Goal: Task Accomplishment & Management: Use online tool/utility

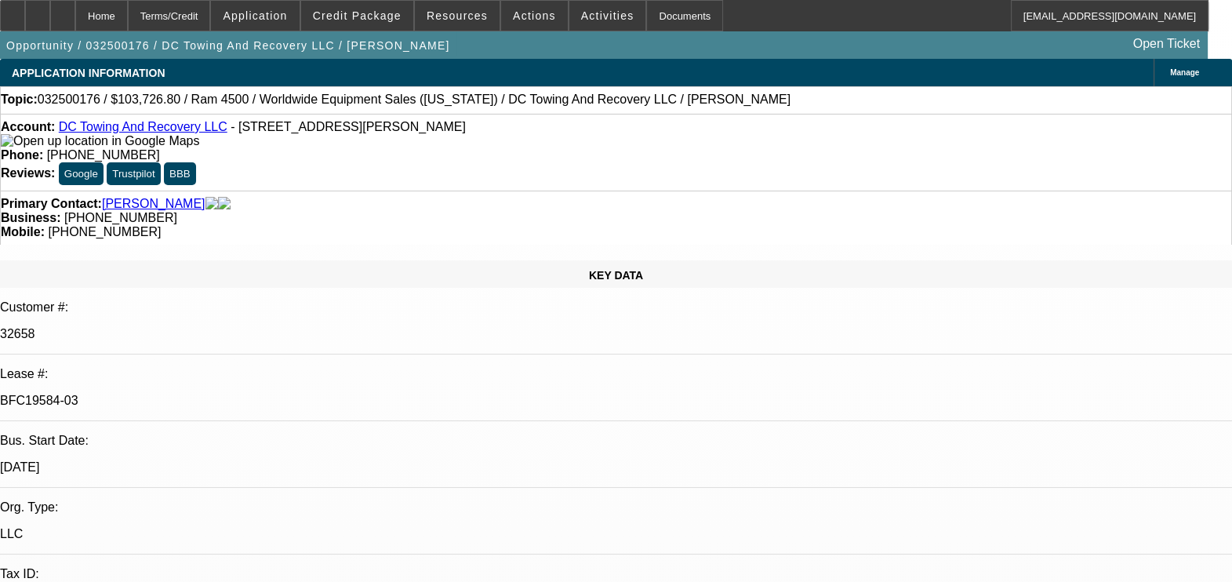
select select "0.1"
select select "2"
select select "0.1"
select select "0.15"
select select "2"
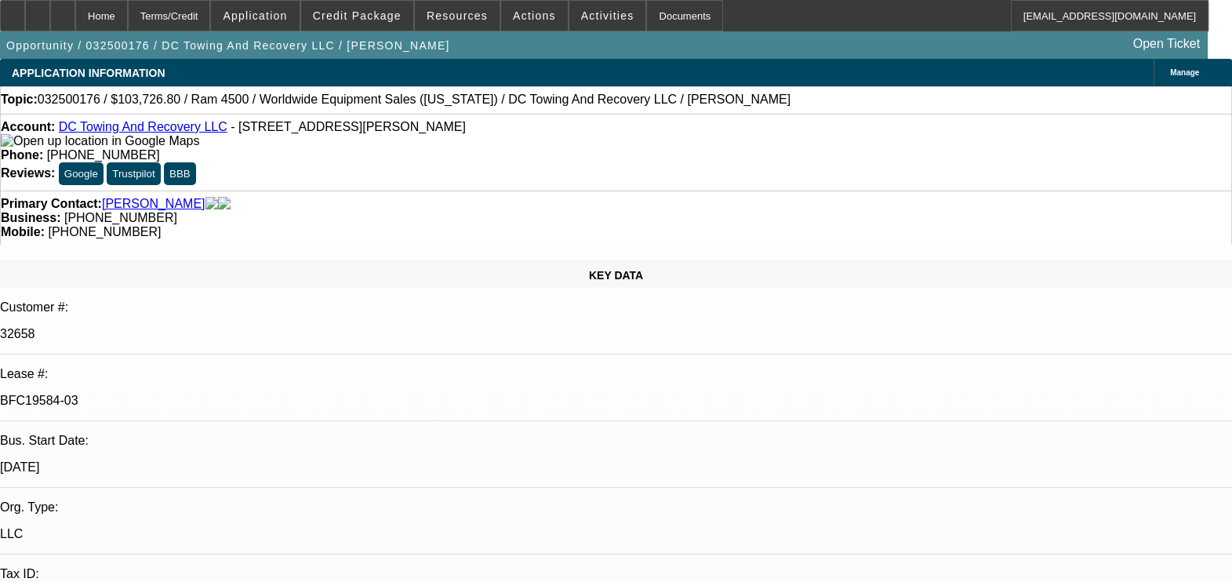
select select "0.1"
select select "0.15"
select select "2"
select select "0.1"
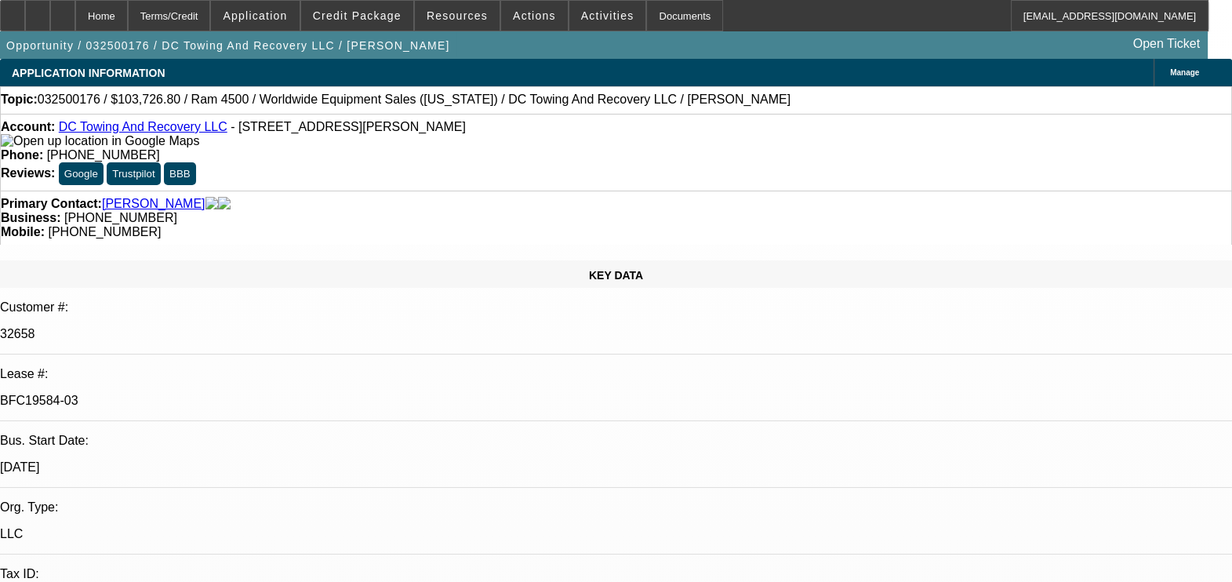
select select "2"
select select "0.1"
select select "1"
select select "2"
select select "4"
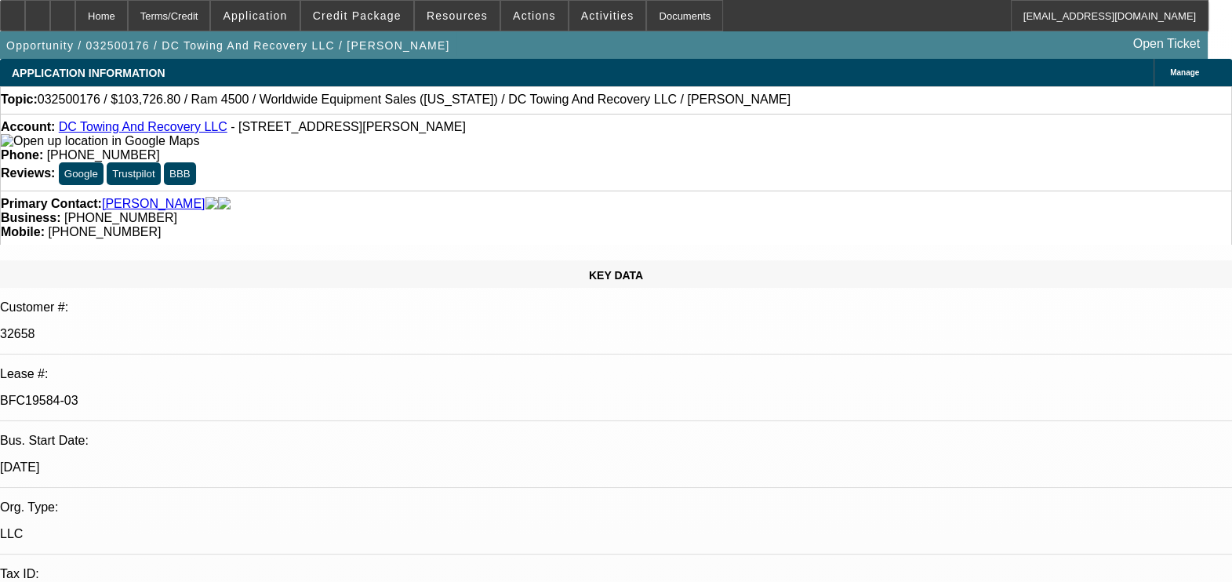
select select "1"
select select "2"
select select "4"
select select "1"
select select "2"
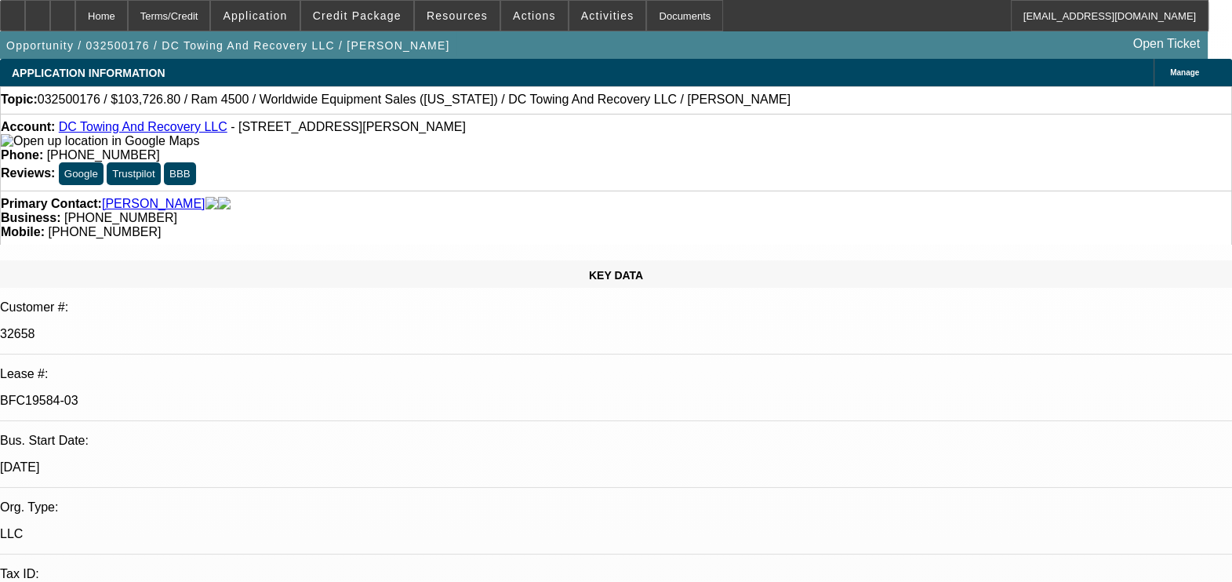
select select "4"
select select "1"
select select "2"
select select "4"
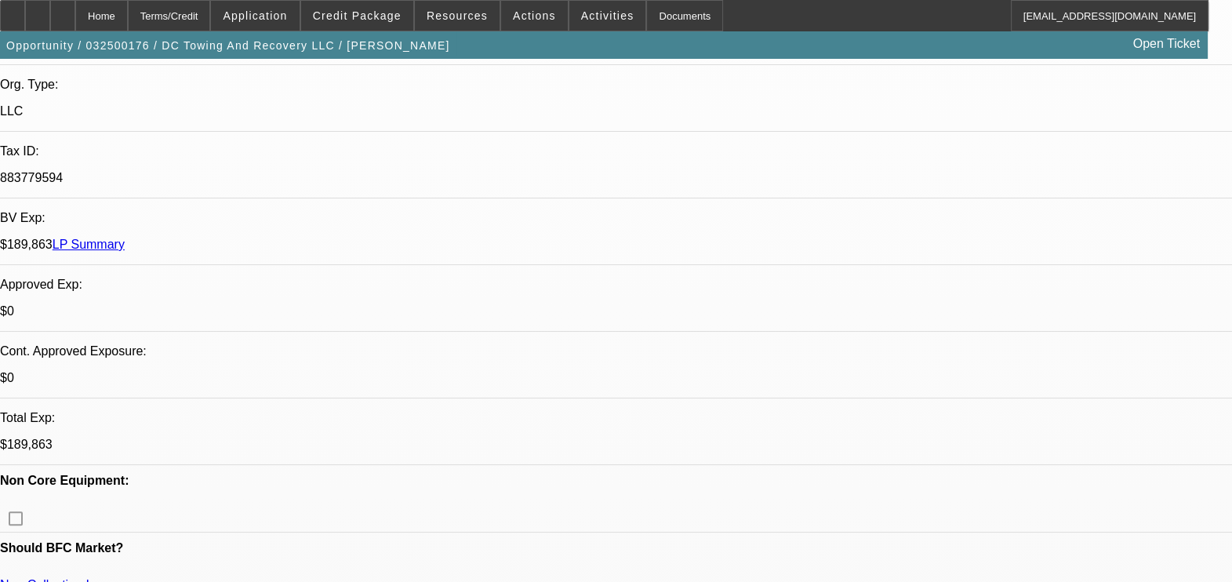
scroll to position [391, 0]
